Goal: Information Seeking & Learning: Understand process/instructions

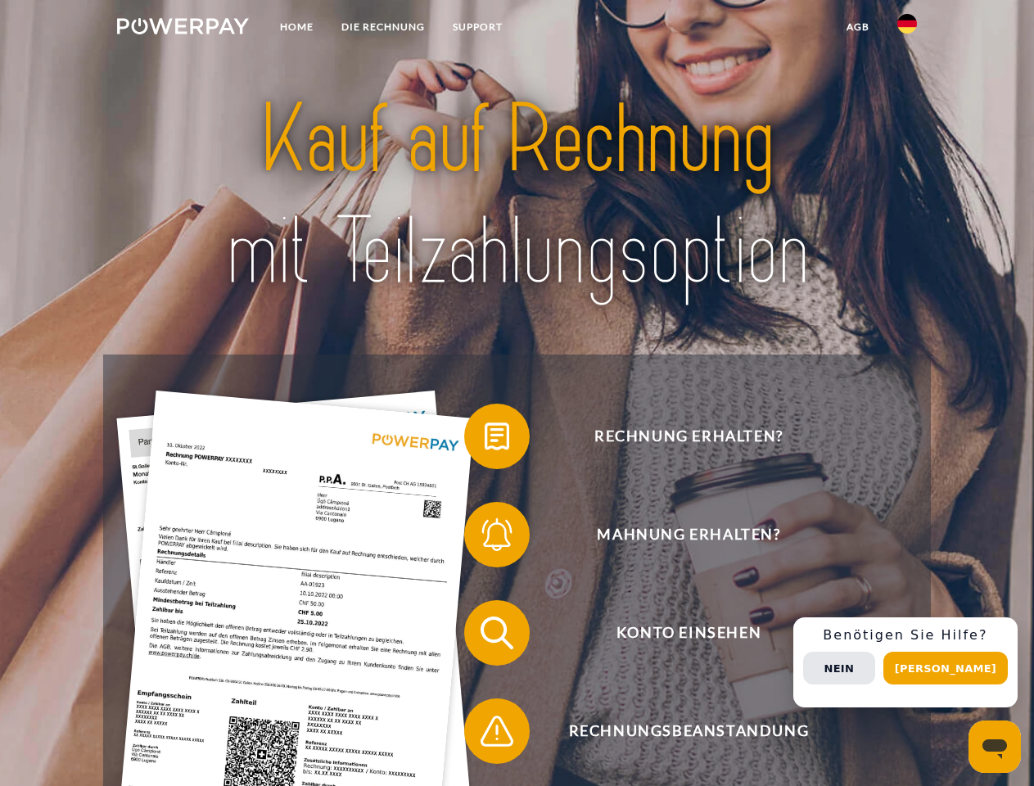
click at [183, 29] on img at bounding box center [183, 26] width 132 height 16
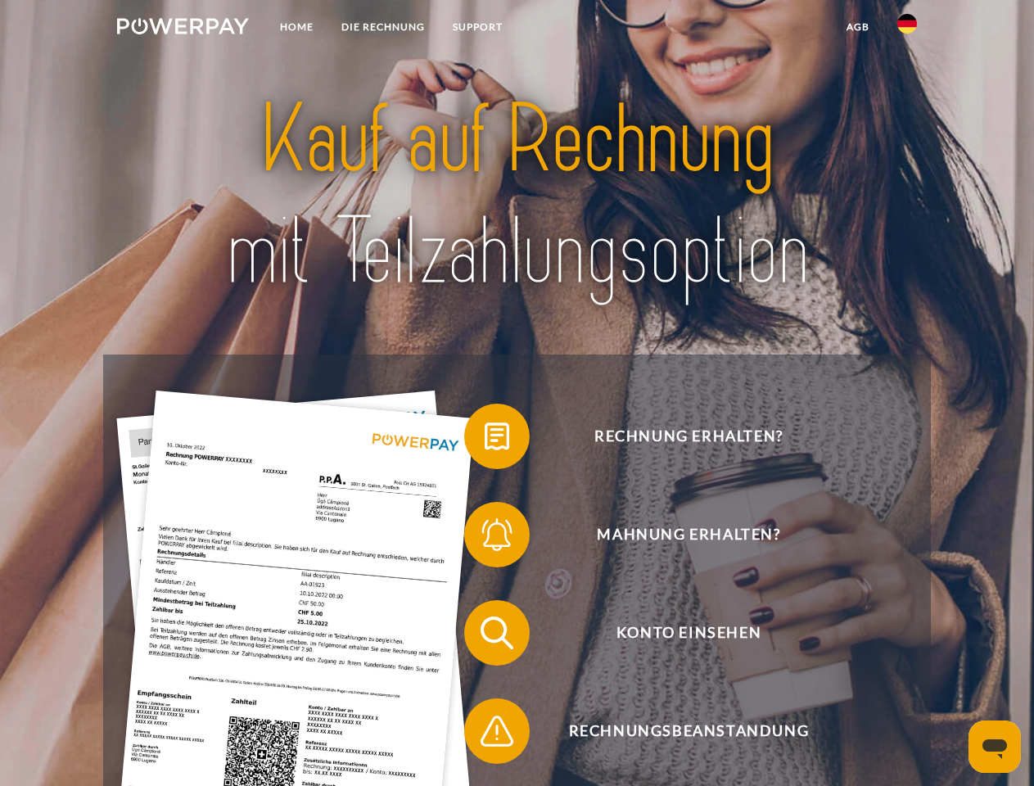
click at [907, 29] on img at bounding box center [908, 24] width 20 height 20
click at [857, 27] on link "agb" at bounding box center [858, 26] width 51 height 29
click at [485, 440] on span at bounding box center [473, 437] width 82 height 82
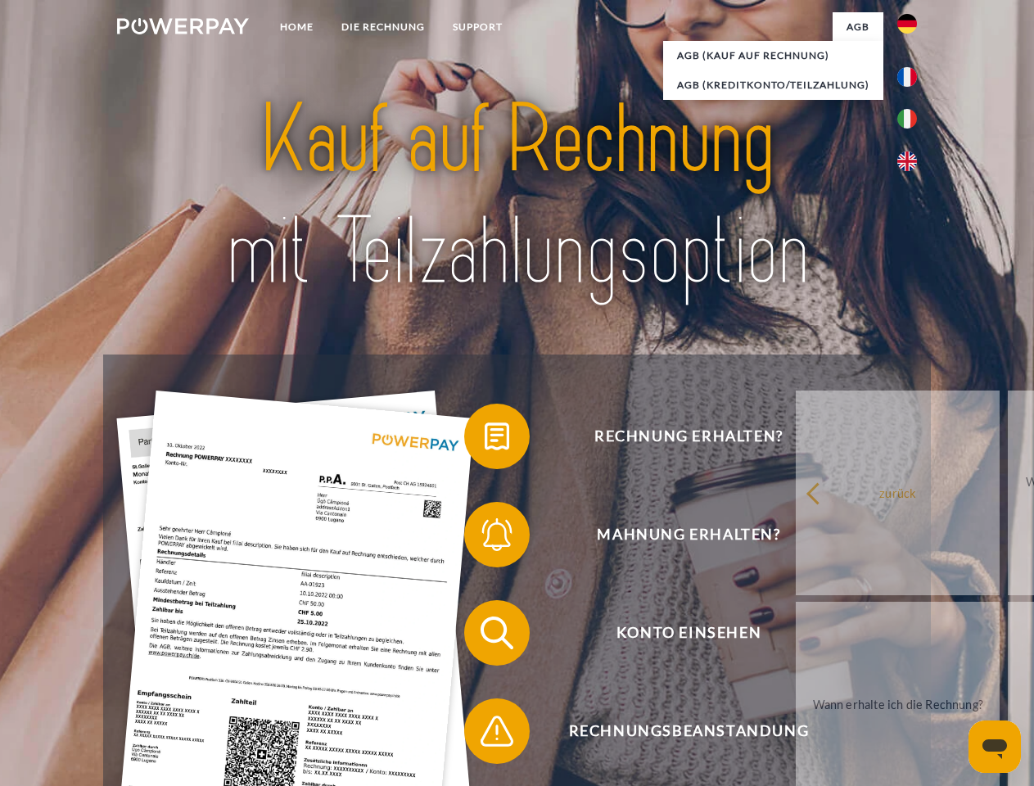
click at [485, 538] on span at bounding box center [473, 535] width 82 height 82
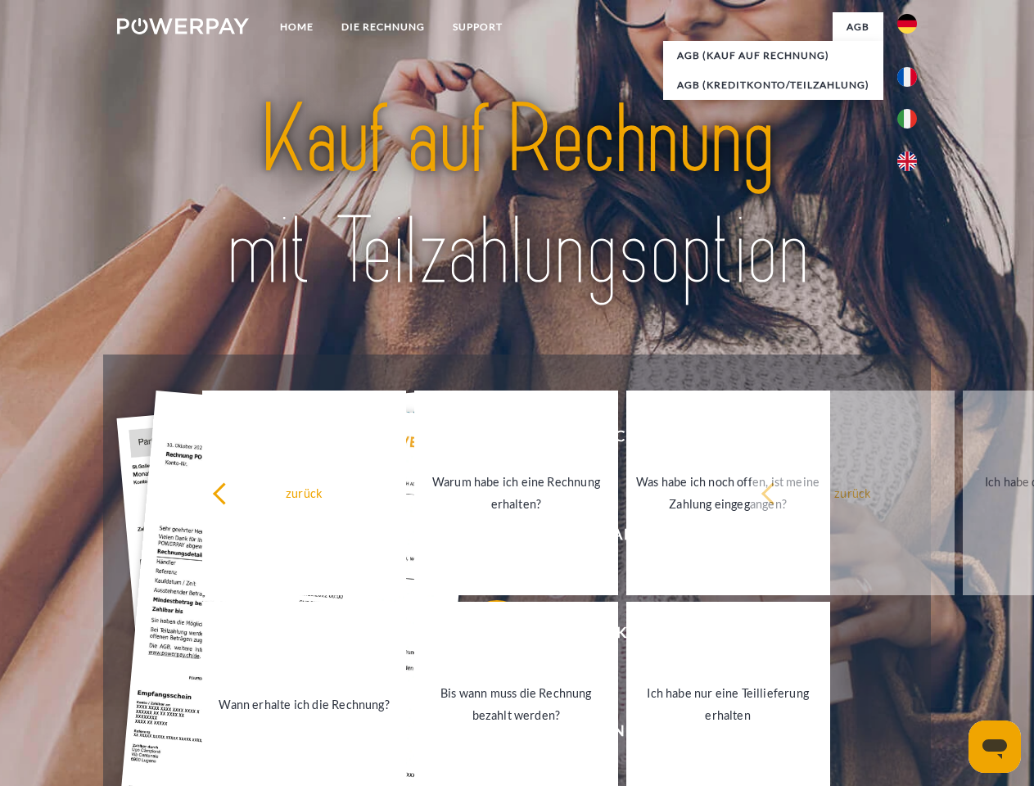
click at [485, 636] on link "Bis wann muss die Rechnung bezahlt werden?" at bounding box center [516, 704] width 204 height 205
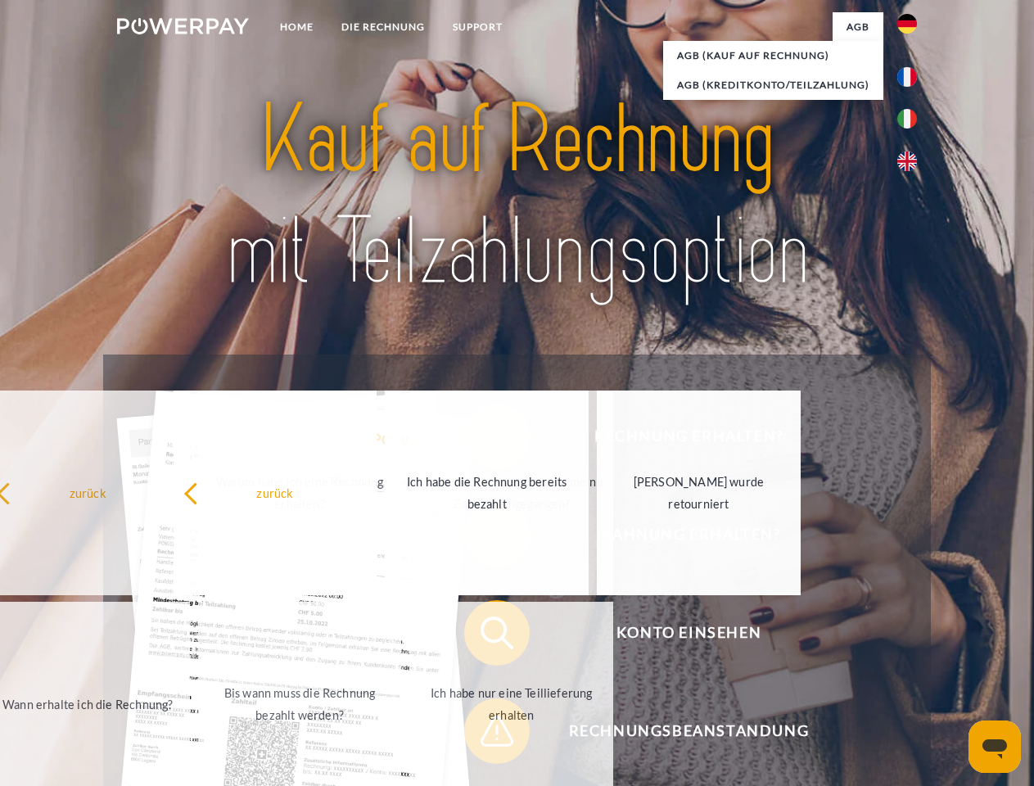
click at [485, 735] on link "Ich habe nur eine Teillieferung erhalten" at bounding box center [511, 704] width 204 height 205
click at [911, 662] on div "Rechnung erhalten? Mahnung erhalten? Konto einsehen" at bounding box center [516, 682] width 827 height 655
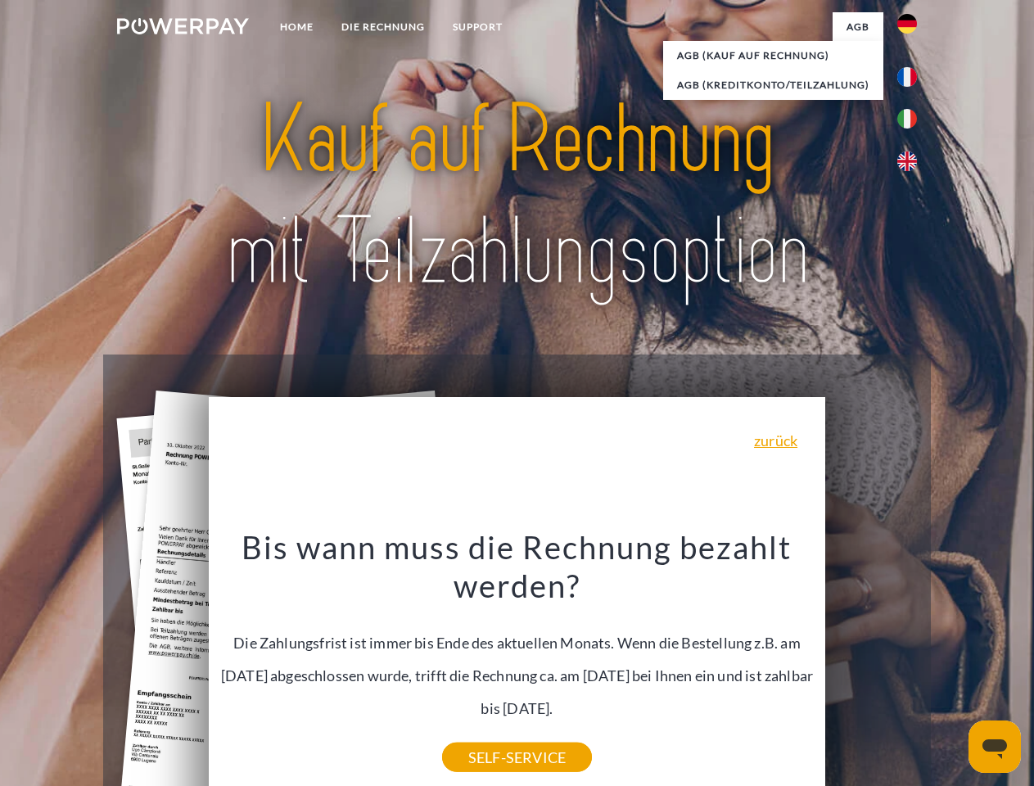
click at [871, 666] on span "Konto einsehen" at bounding box center [688, 633] width 401 height 66
click at [952, 668] on header "Home DIE RECHNUNG SUPPORT" at bounding box center [517, 565] width 1034 height 1131
